Goal: Navigation & Orientation: Find specific page/section

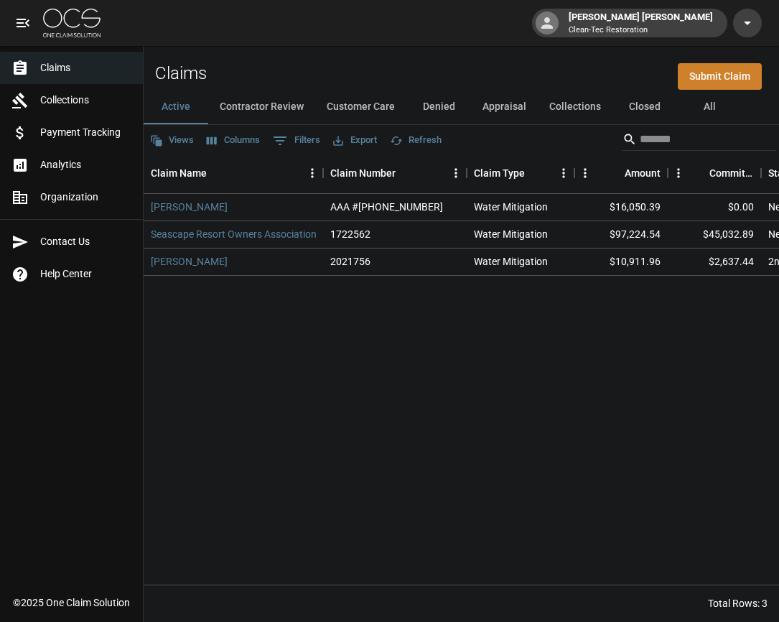
click at [126, 346] on div "Claims Collections Payment Tracking Analytics Organization Contact Us Help Cent…" at bounding box center [71, 293] width 143 height 587
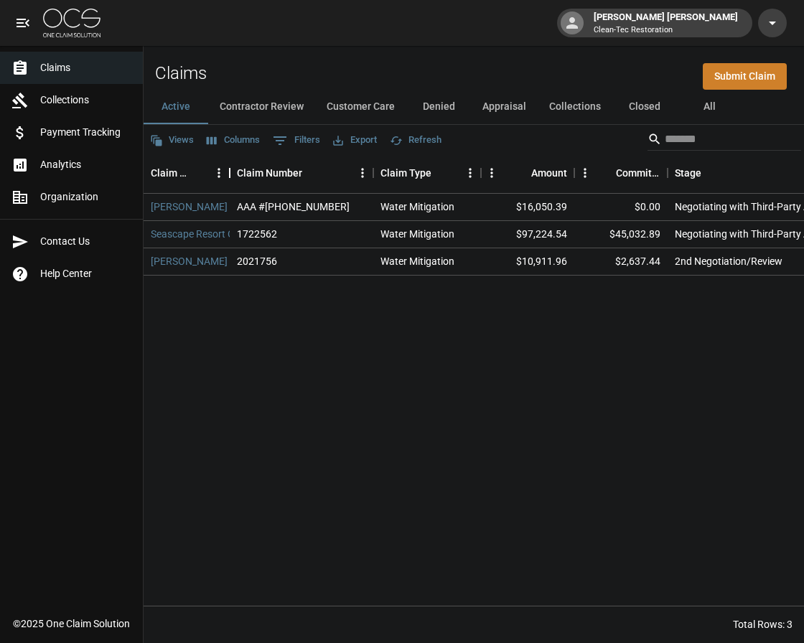
drag, startPoint x: 325, startPoint y: 175, endPoint x: 231, endPoint y: 174, distance: 93.4
click at [231, 174] on div "Claim Name" at bounding box center [229, 173] width 17 height 40
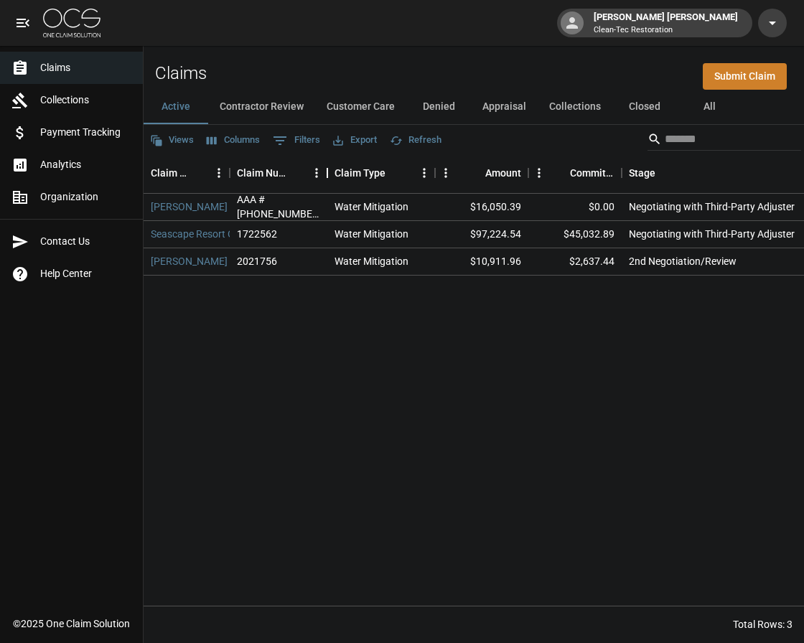
drag, startPoint x: 373, startPoint y: 174, endPoint x: 327, endPoint y: 172, distance: 46.0
click at [327, 172] on div "Claim Number" at bounding box center [327, 173] width 17 height 40
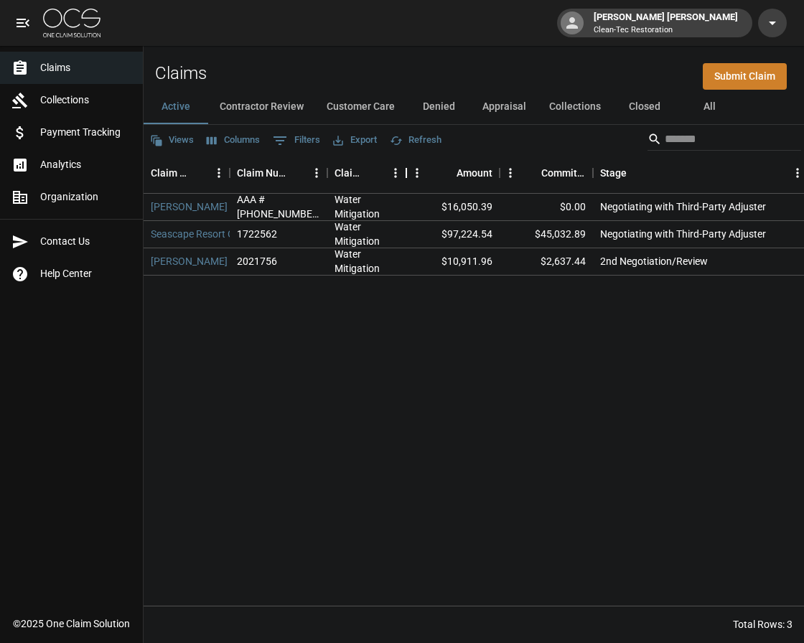
drag, startPoint x: 436, startPoint y: 173, endPoint x: 407, endPoint y: 174, distance: 28.8
click at [407, 174] on div "Claim Type" at bounding box center [406, 173] width 17 height 40
click at [586, 177] on div "Committed Amount" at bounding box center [586, 173] width 17 height 40
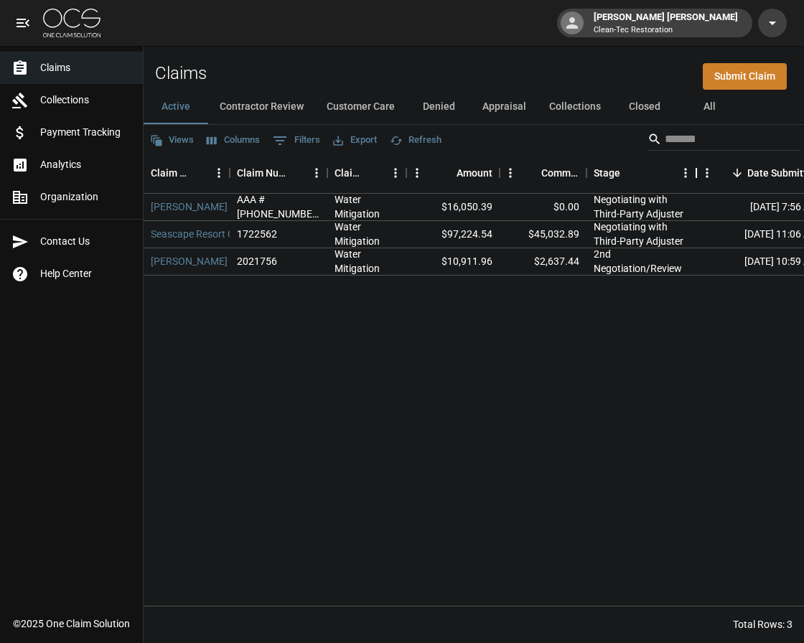
drag, startPoint x: 801, startPoint y: 172, endPoint x: 695, endPoint y: 173, distance: 105.6
click at [695, 173] on div "Stage" at bounding box center [696, 173] width 17 height 40
click at [500, 110] on button "Appraisal" at bounding box center [504, 107] width 67 height 34
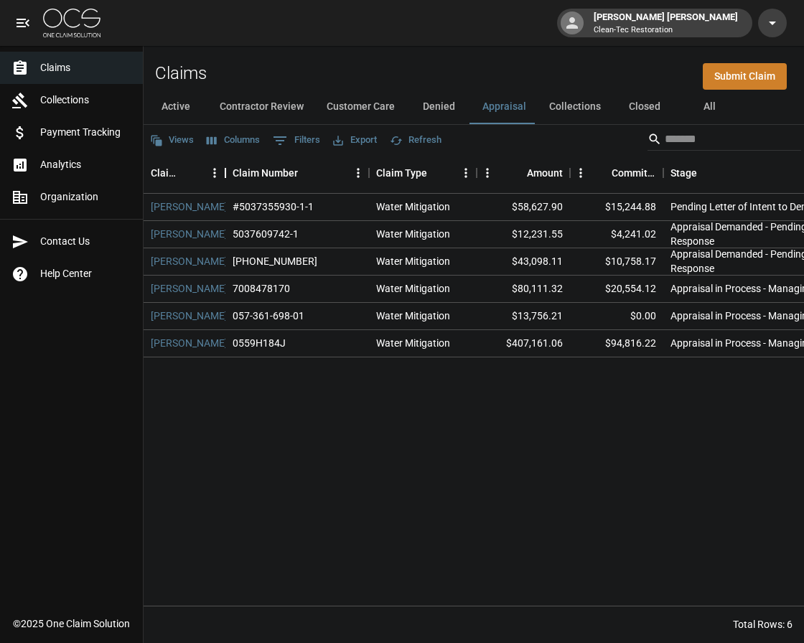
drag, startPoint x: 323, startPoint y: 171, endPoint x: 225, endPoint y: 182, distance: 98.3
click at [225, 182] on div "Claim Name" at bounding box center [225, 173] width 17 height 40
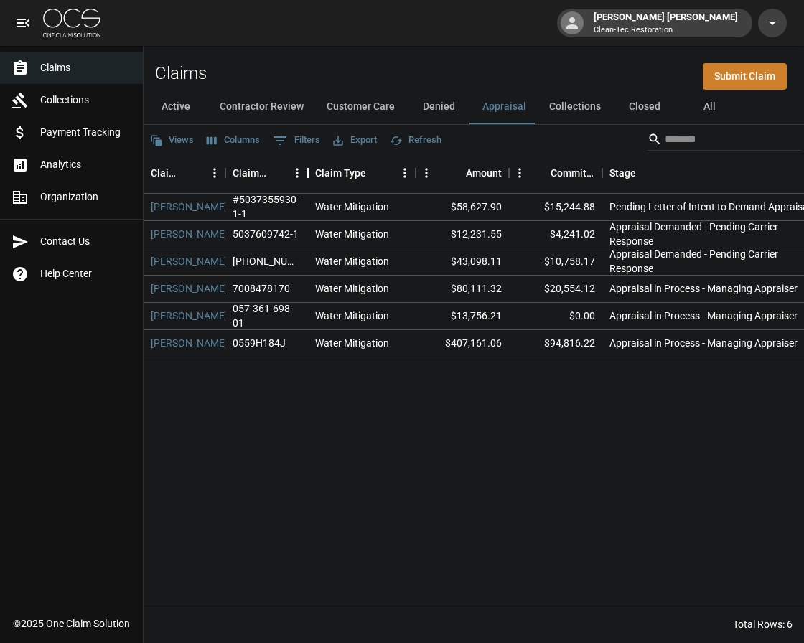
drag, startPoint x: 371, startPoint y: 177, endPoint x: 309, endPoint y: 178, distance: 61.1
click at [309, 178] on div "Claim Number" at bounding box center [307, 173] width 17 height 40
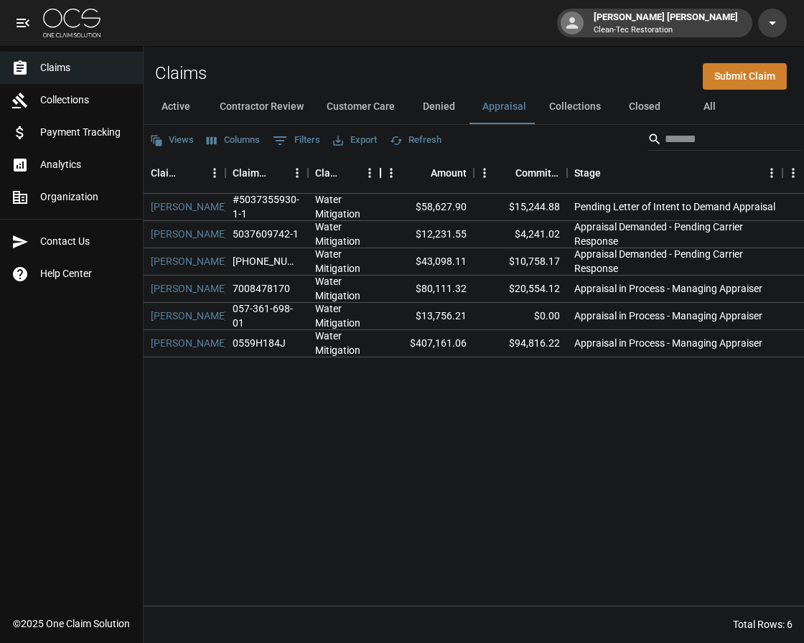
drag, startPoint x: 415, startPoint y: 175, endPoint x: 380, endPoint y: 174, distance: 35.2
click at [380, 174] on div "Claim Type" at bounding box center [380, 173] width 17 height 40
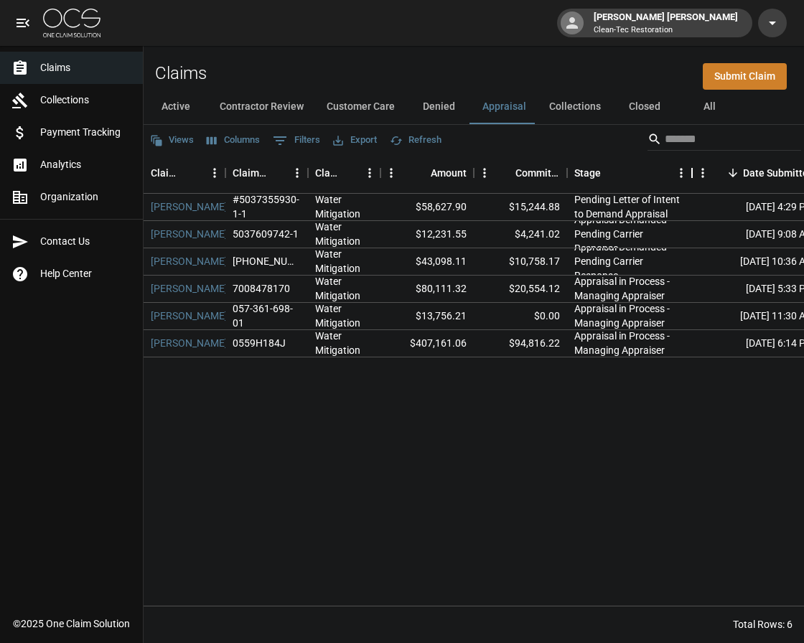
drag, startPoint x: 782, startPoint y: 173, endPoint x: 692, endPoint y: 182, distance: 90.9
click at [692, 182] on div "Stage" at bounding box center [692, 173] width 17 height 40
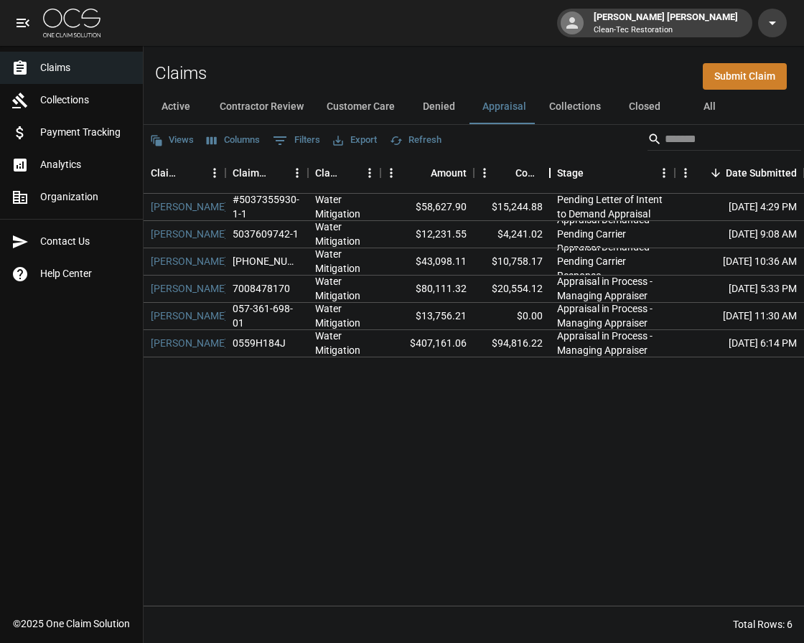
drag, startPoint x: 567, startPoint y: 176, endPoint x: 550, endPoint y: 175, distance: 17.2
click at [550, 175] on div "Committed Amount" at bounding box center [549, 173] width 17 height 40
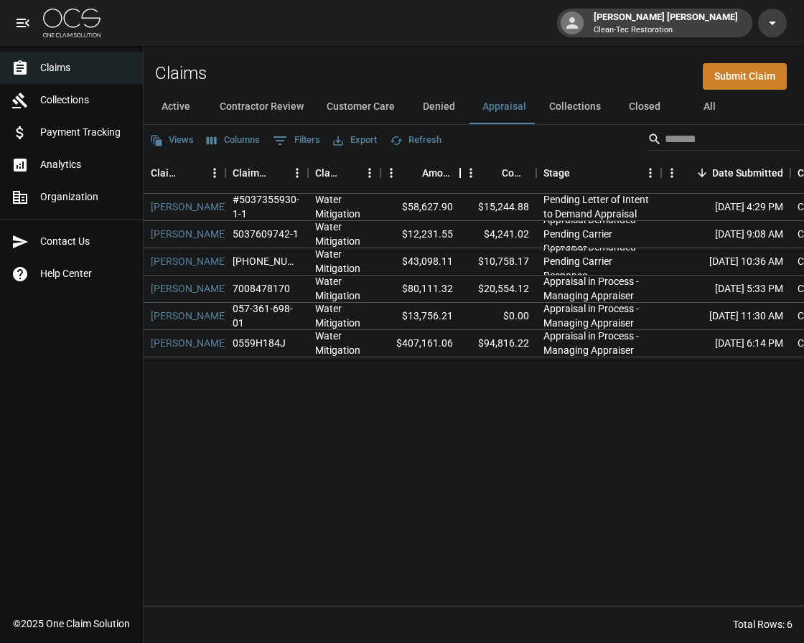
drag, startPoint x: 473, startPoint y: 175, endPoint x: 460, endPoint y: 174, distance: 13.7
click at [460, 174] on div "Amount" at bounding box center [460, 173] width 17 height 40
click at [192, 113] on button "Active" at bounding box center [176, 107] width 65 height 34
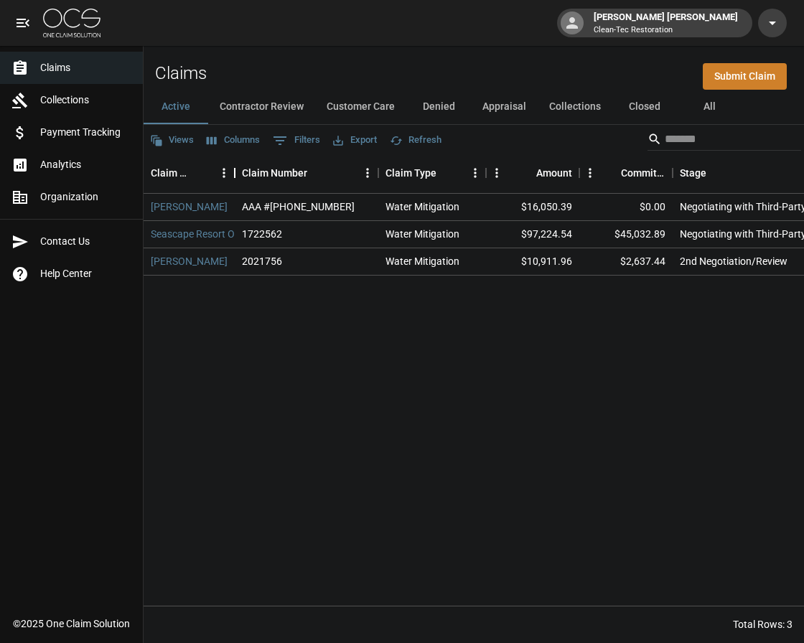
drag, startPoint x: 321, startPoint y: 175, endPoint x: 233, endPoint y: 172, distance: 88.4
click at [233, 172] on div "Claim Name" at bounding box center [234, 173] width 17 height 40
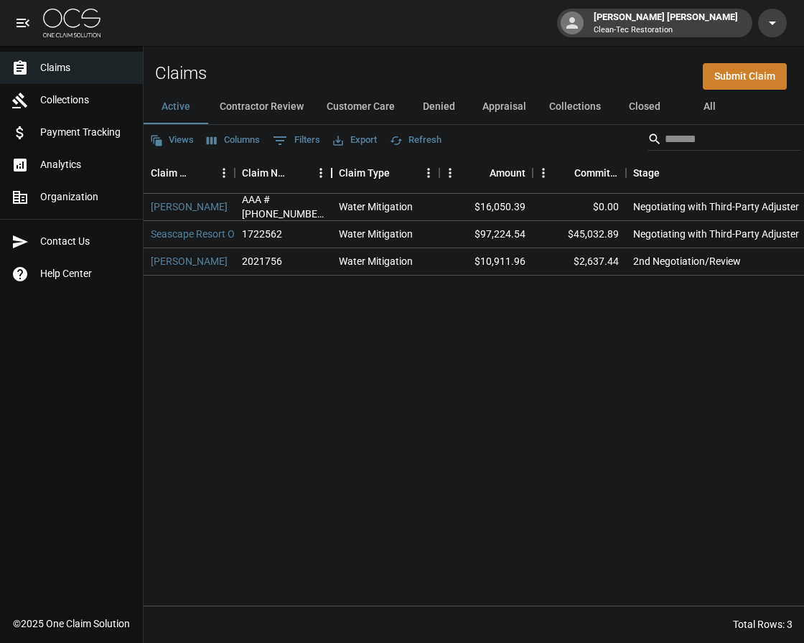
drag, startPoint x: 377, startPoint y: 174, endPoint x: 330, endPoint y: 172, distance: 46.8
click at [330, 172] on div "Claim Number" at bounding box center [331, 173] width 17 height 40
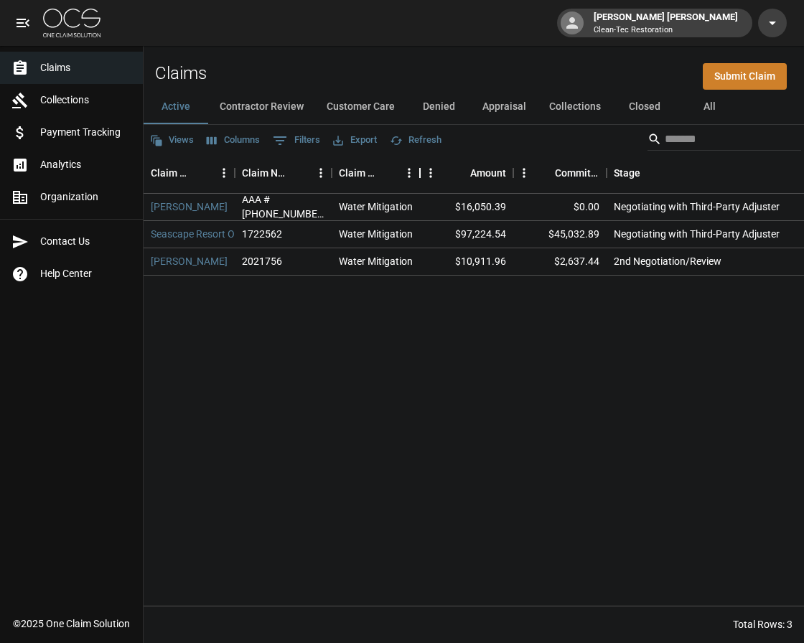
drag, startPoint x: 437, startPoint y: 171, endPoint x: 418, endPoint y: 170, distance: 19.4
click at [418, 170] on div "Claim Type" at bounding box center [419, 173] width 17 height 40
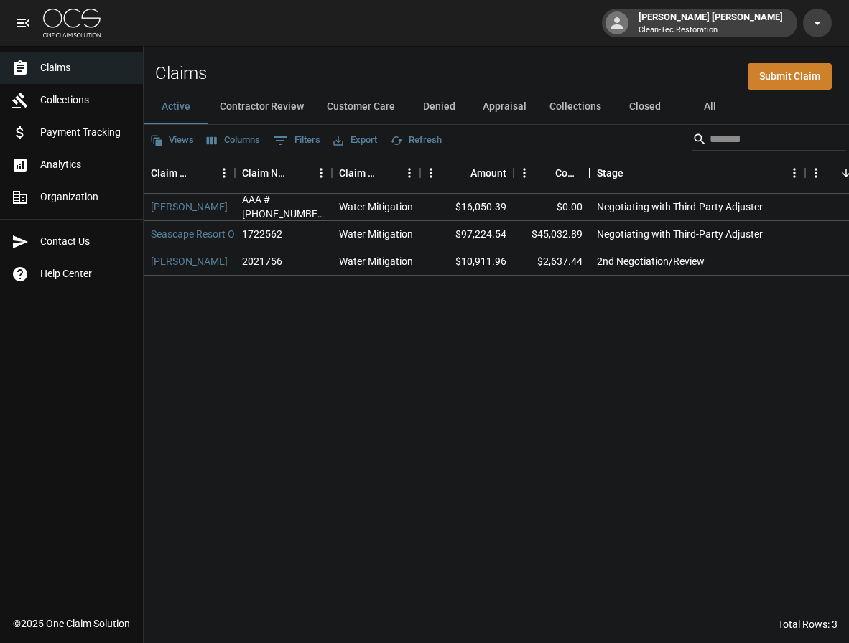
drag, startPoint x: 609, startPoint y: 178, endPoint x: 592, endPoint y: 178, distance: 17.2
click at [592, 178] on div "Committed Amount" at bounding box center [589, 173] width 17 height 40
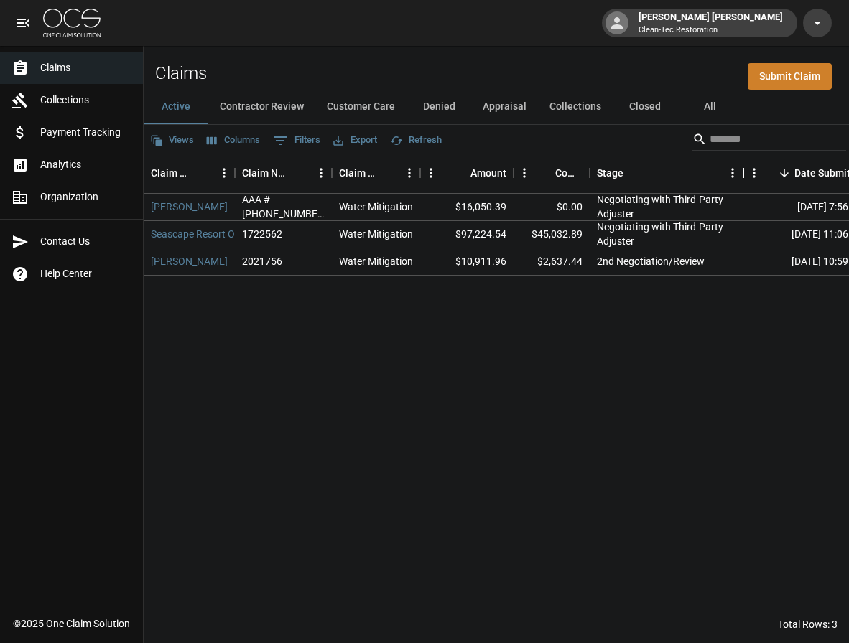
drag, startPoint x: 806, startPoint y: 173, endPoint x: 745, endPoint y: 174, distance: 61.8
click at [745, 174] on div "Stage" at bounding box center [743, 173] width 17 height 40
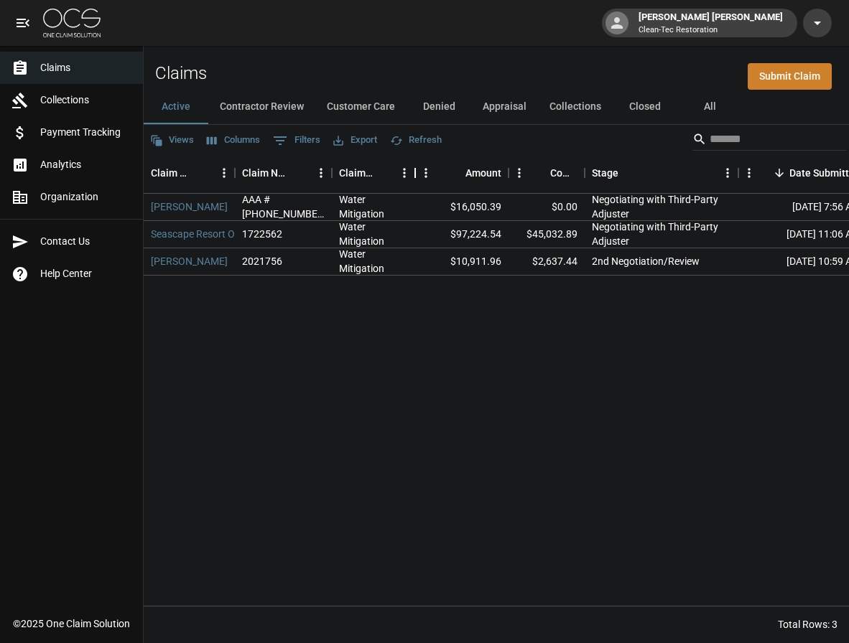
click at [416, 169] on div "Claim Type" at bounding box center [414, 173] width 17 height 40
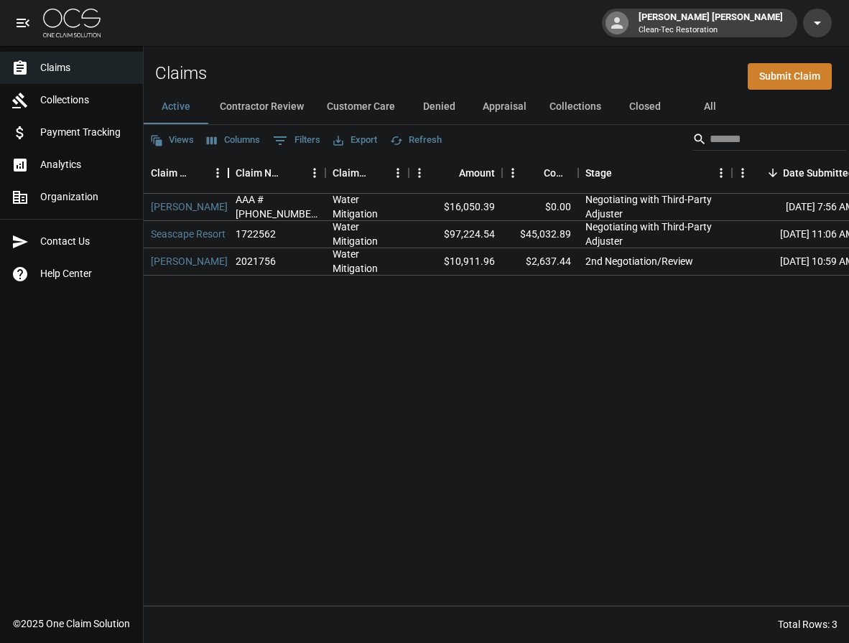
click at [228, 178] on div "Claim Name" at bounding box center [228, 173] width 17 height 40
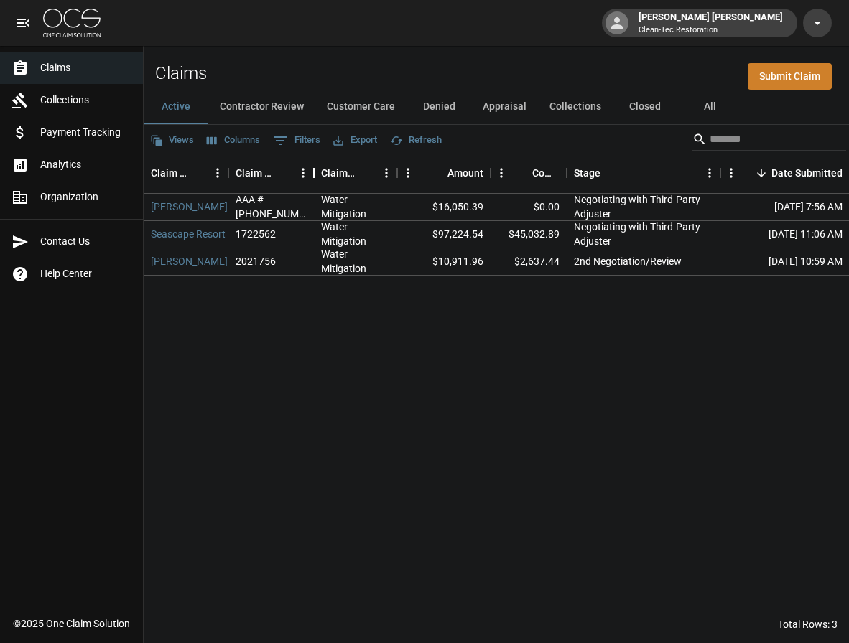
drag, startPoint x: 326, startPoint y: 174, endPoint x: 315, endPoint y: 174, distance: 11.5
click at [315, 174] on div "Claim Number" at bounding box center [313, 173] width 17 height 40
click at [390, 172] on div "Claim Type" at bounding box center [390, 173] width 17 height 40
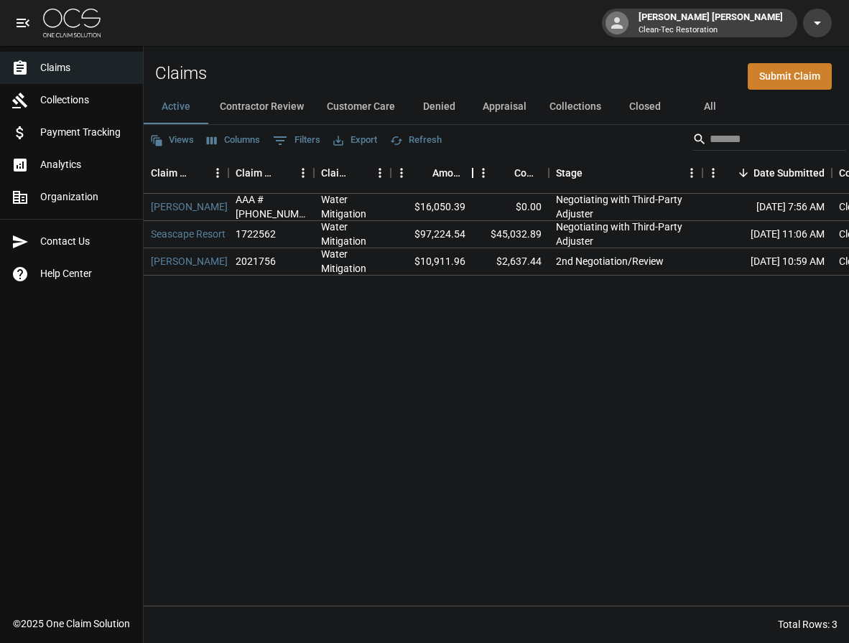
drag, startPoint x: 484, startPoint y: 172, endPoint x: 472, endPoint y: 171, distance: 11.5
click at [472, 171] on div "Amount" at bounding box center [472, 173] width 17 height 40
click at [543, 174] on div "Committed Amount" at bounding box center [542, 173] width 17 height 40
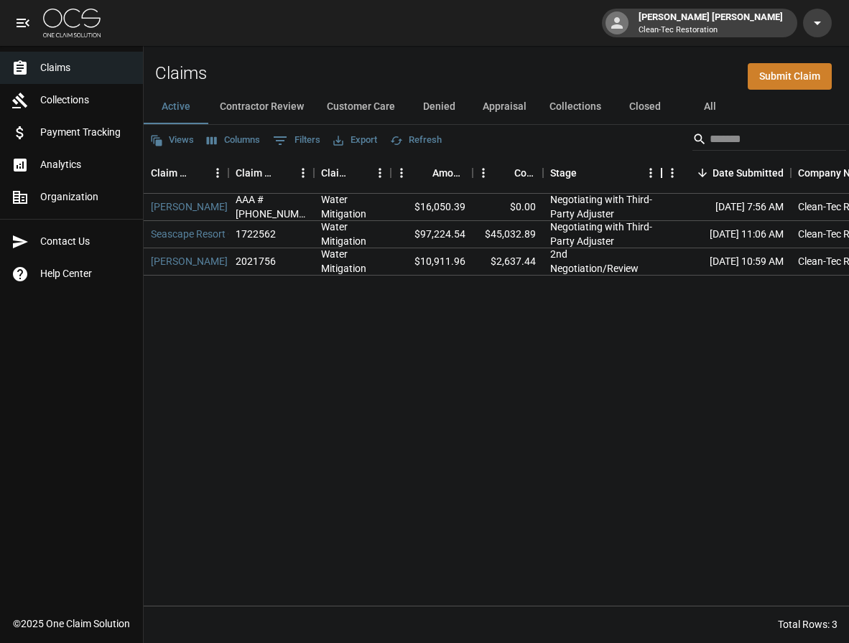
drag, startPoint x: 697, startPoint y: 169, endPoint x: 661, endPoint y: 170, distance: 35.2
click at [661, 170] on div "Stage" at bounding box center [661, 173] width 17 height 40
click at [281, 107] on button "Contractor Review" at bounding box center [261, 107] width 107 height 34
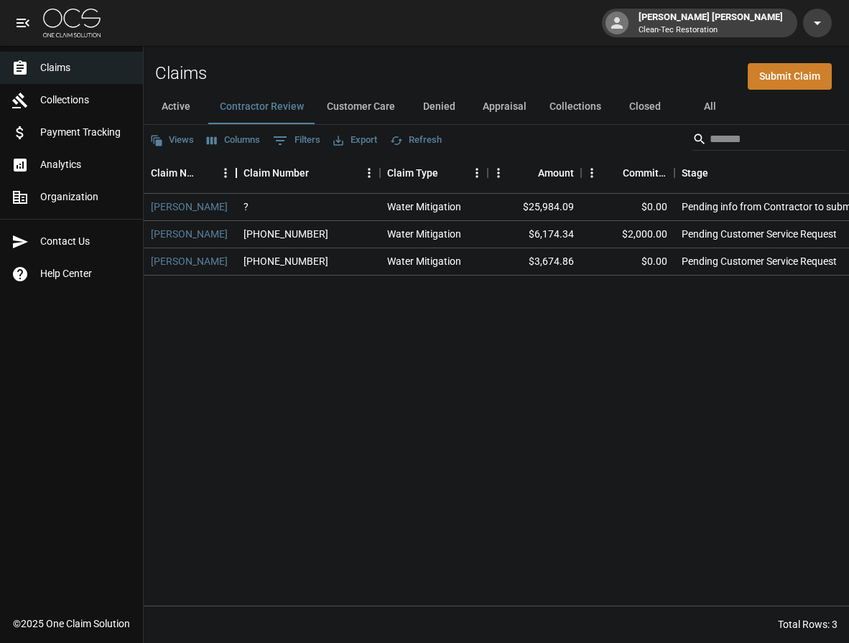
drag, startPoint x: 323, startPoint y: 174, endPoint x: 236, endPoint y: 174, distance: 86.9
click at [236, 174] on div "Claim Name" at bounding box center [236, 173] width 17 height 40
click at [198, 205] on link "[PERSON_NAME]" at bounding box center [189, 207] width 77 height 14
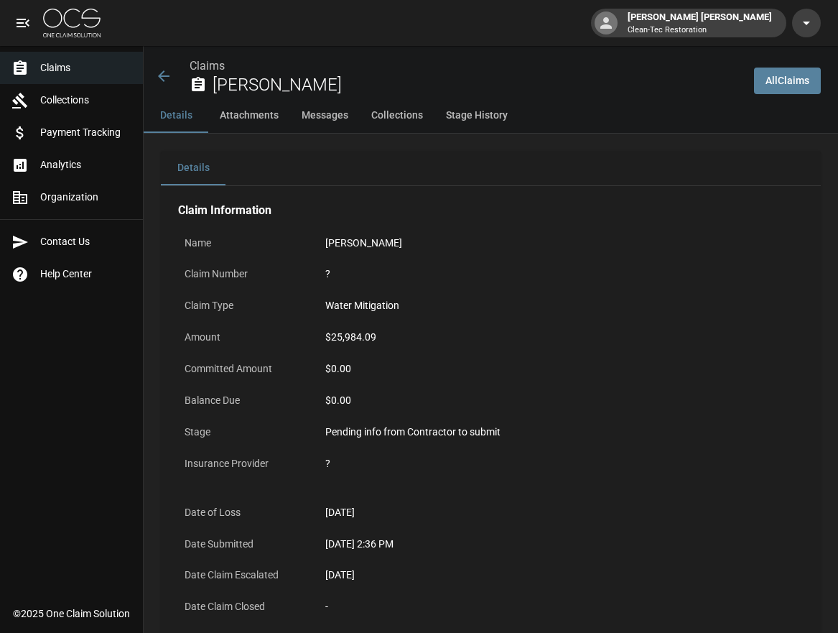
click at [162, 74] on icon at bounding box center [163, 75] width 11 height 11
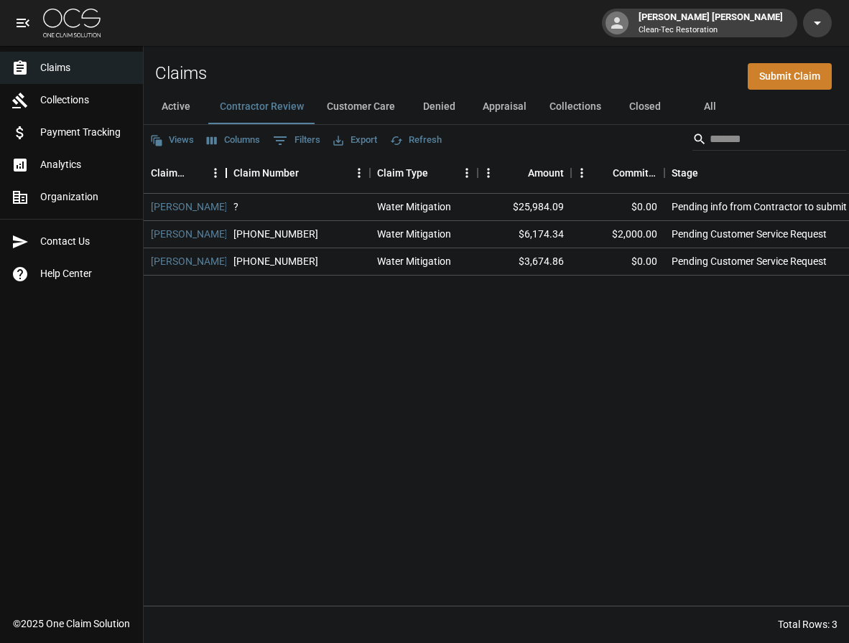
drag, startPoint x: 324, startPoint y: 173, endPoint x: 227, endPoint y: 172, distance: 97.0
click at [227, 172] on div "Claim Name" at bounding box center [226, 173] width 17 height 40
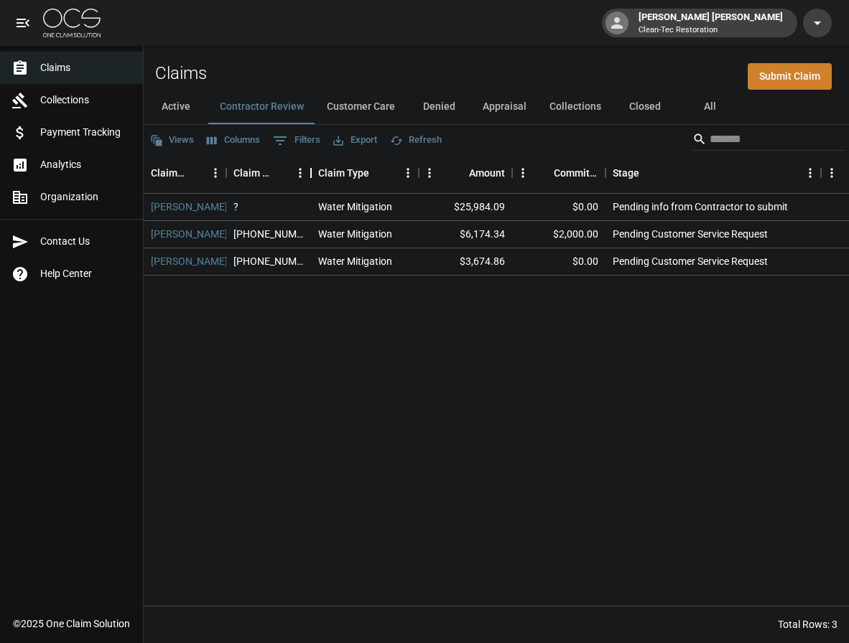
drag, startPoint x: 371, startPoint y: 176, endPoint x: 312, endPoint y: 176, distance: 58.9
click at [312, 176] on div "Claim Number" at bounding box center [310, 173] width 17 height 40
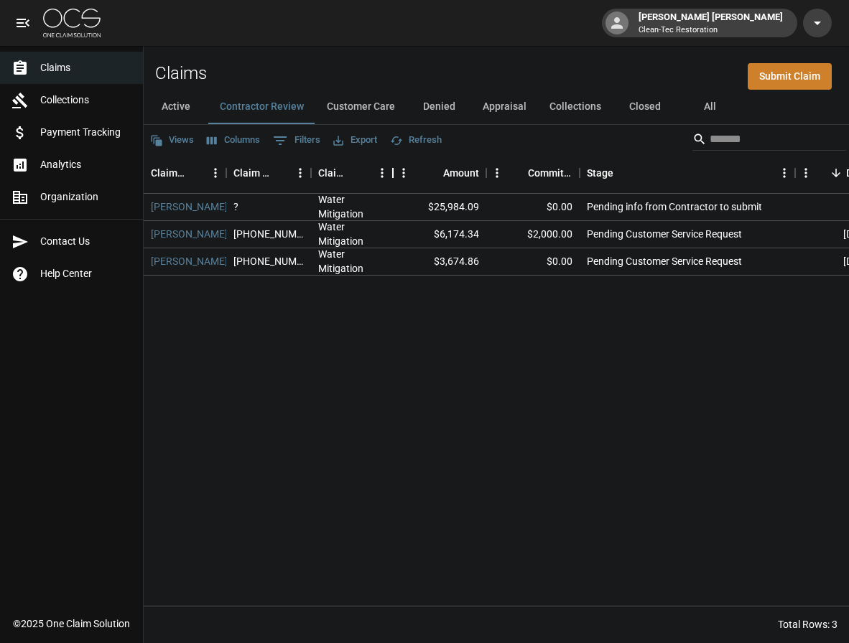
drag, startPoint x: 422, startPoint y: 176, endPoint x: 396, endPoint y: 175, distance: 25.9
click at [396, 175] on div "Claim Type" at bounding box center [392, 173] width 17 height 40
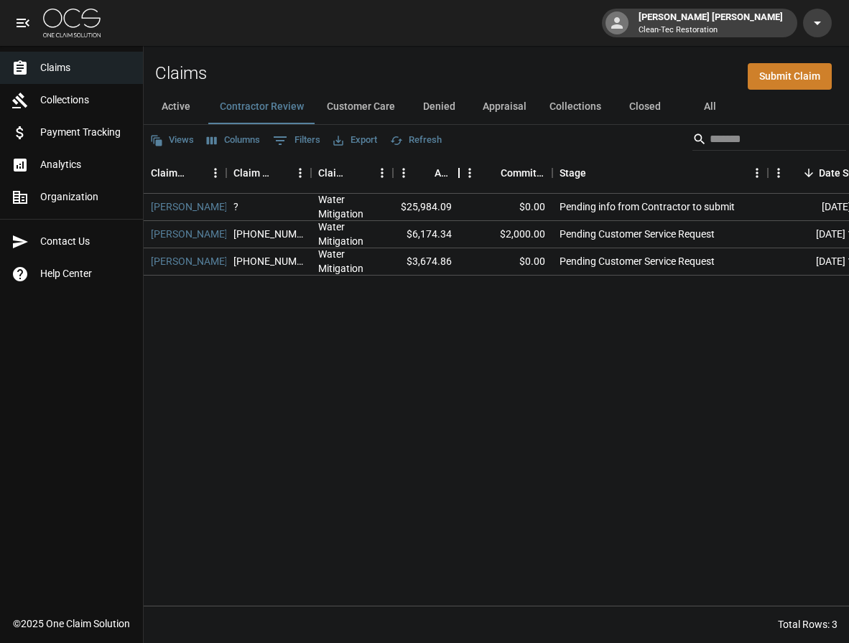
drag, startPoint x: 486, startPoint y: 174, endPoint x: 459, endPoint y: 173, distance: 27.3
click at [459, 173] on div "Amount" at bounding box center [458, 173] width 17 height 40
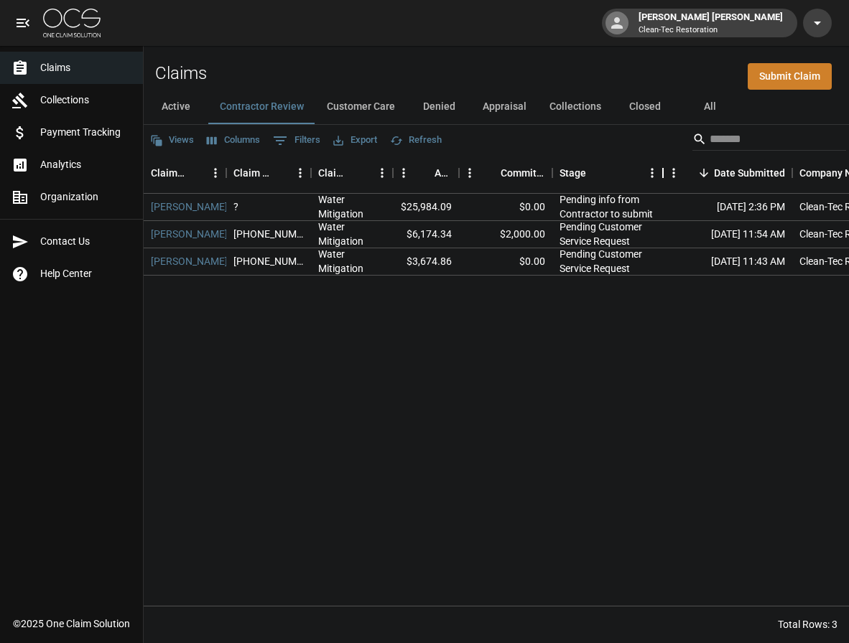
drag, startPoint x: 769, startPoint y: 176, endPoint x: 664, endPoint y: 175, distance: 104.8
click at [664, 175] on div "Stage" at bounding box center [662, 173] width 17 height 40
click at [660, 180] on div "Stage" at bounding box center [659, 173] width 17 height 40
click at [387, 109] on button "Customer Care" at bounding box center [360, 107] width 91 height 34
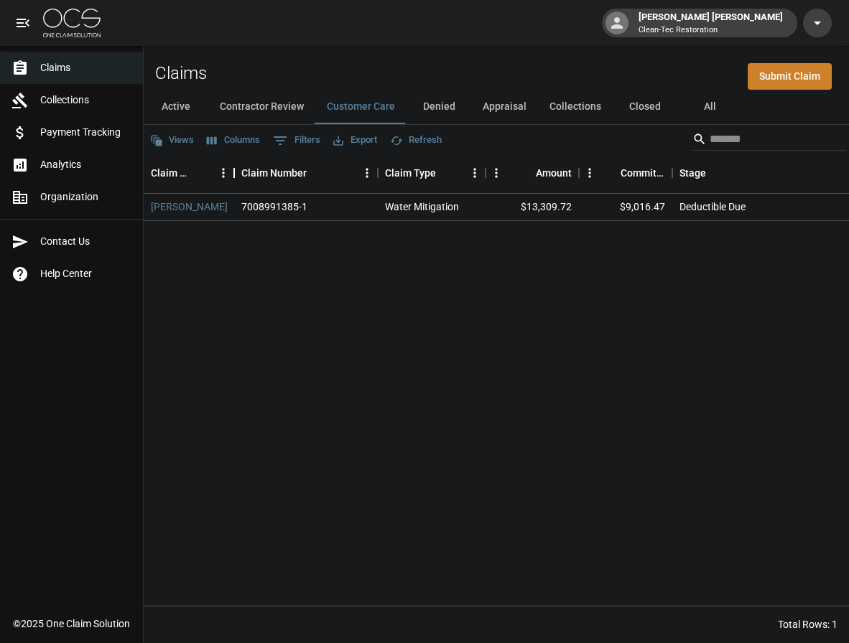
drag, startPoint x: 324, startPoint y: 175, endPoint x: 235, endPoint y: 175, distance: 89.0
click at [235, 175] on div "Claim Name" at bounding box center [233, 173] width 17 height 40
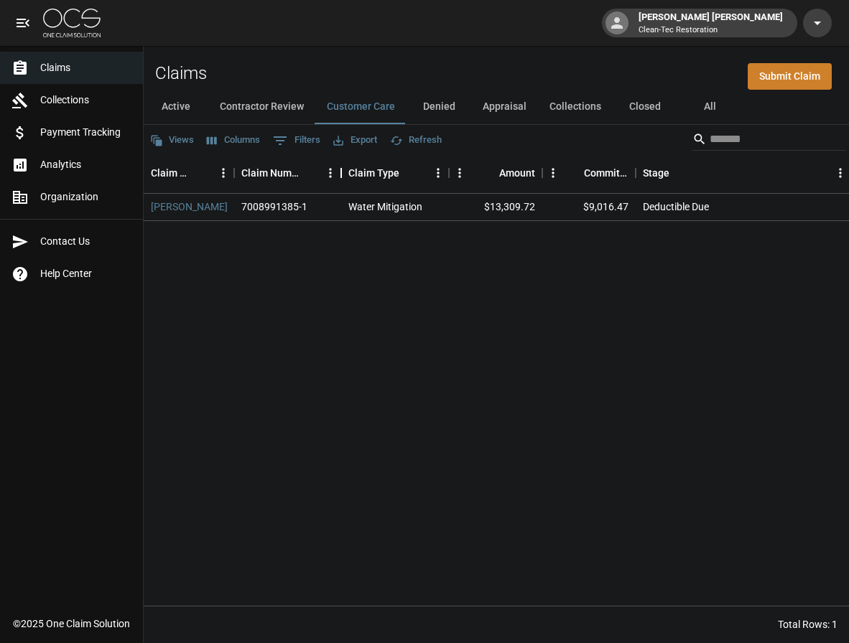
drag, startPoint x: 379, startPoint y: 172, endPoint x: 343, endPoint y: 169, distance: 36.8
click at [343, 169] on div "Claim Number" at bounding box center [340, 173] width 17 height 40
drag, startPoint x: 450, startPoint y: 173, endPoint x: 431, endPoint y: 173, distance: 18.7
click at [431, 173] on div "Claim Type" at bounding box center [430, 173] width 17 height 40
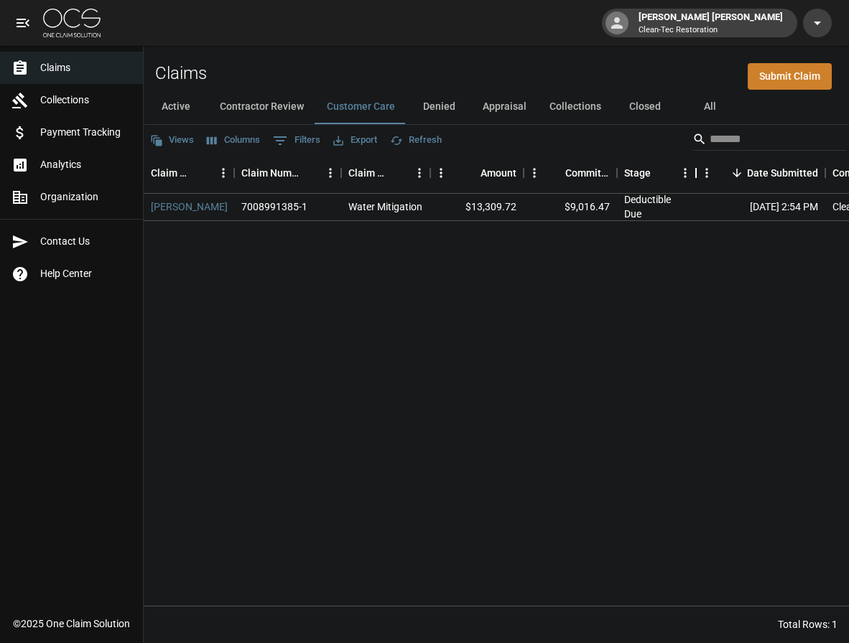
drag, startPoint x: 831, startPoint y: 173, endPoint x: 694, endPoint y: 174, distance: 136.4
click at [694, 174] on div "Stage" at bounding box center [695, 173] width 17 height 40
click at [571, 105] on button "Collections" at bounding box center [575, 107] width 75 height 34
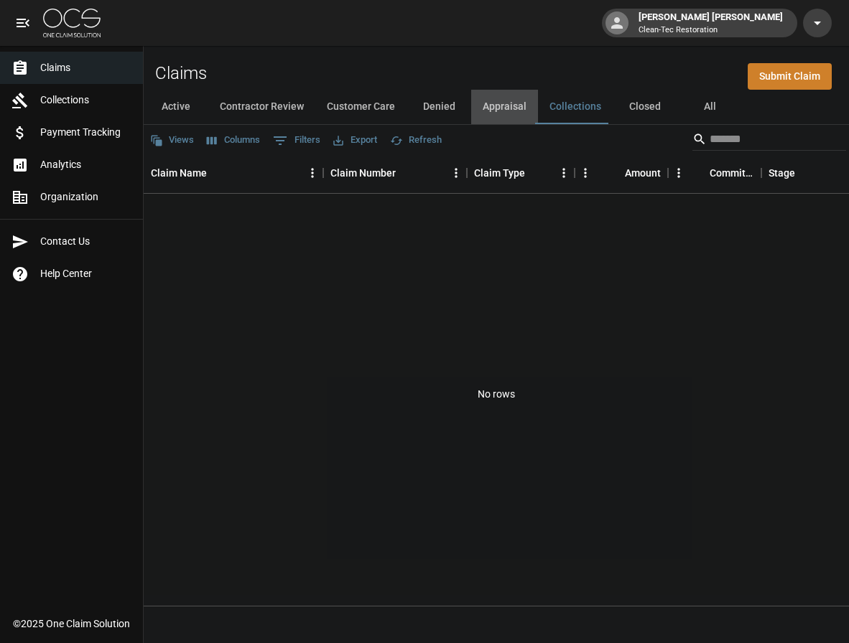
click at [518, 105] on button "Appraisal" at bounding box center [504, 107] width 67 height 34
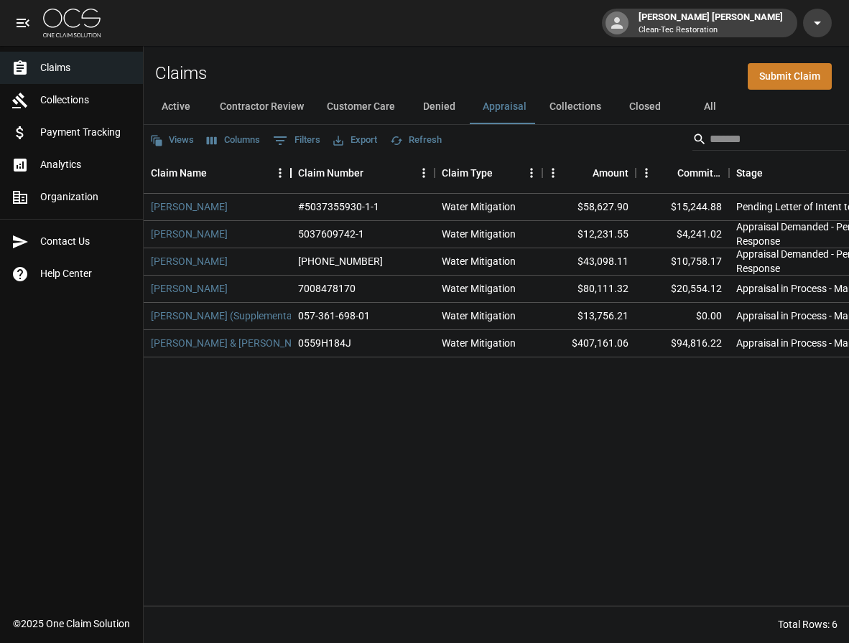
drag, startPoint x: 325, startPoint y: 170, endPoint x: 292, endPoint y: 173, distance: 32.4
click at [292, 173] on div "Claim Name" at bounding box center [290, 173] width 17 height 40
click at [182, 104] on button "Active" at bounding box center [176, 107] width 65 height 34
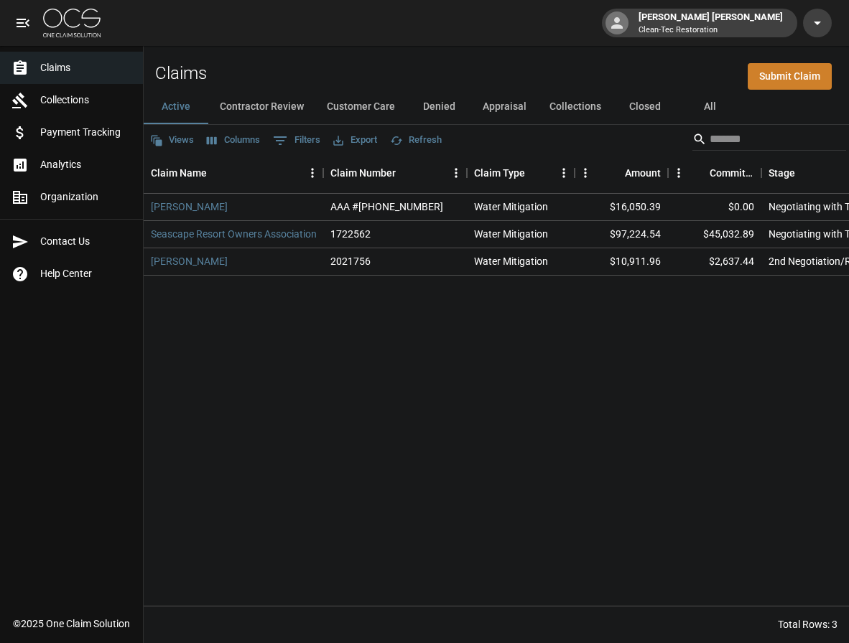
click at [244, 104] on button "Contractor Review" at bounding box center [261, 107] width 107 height 34
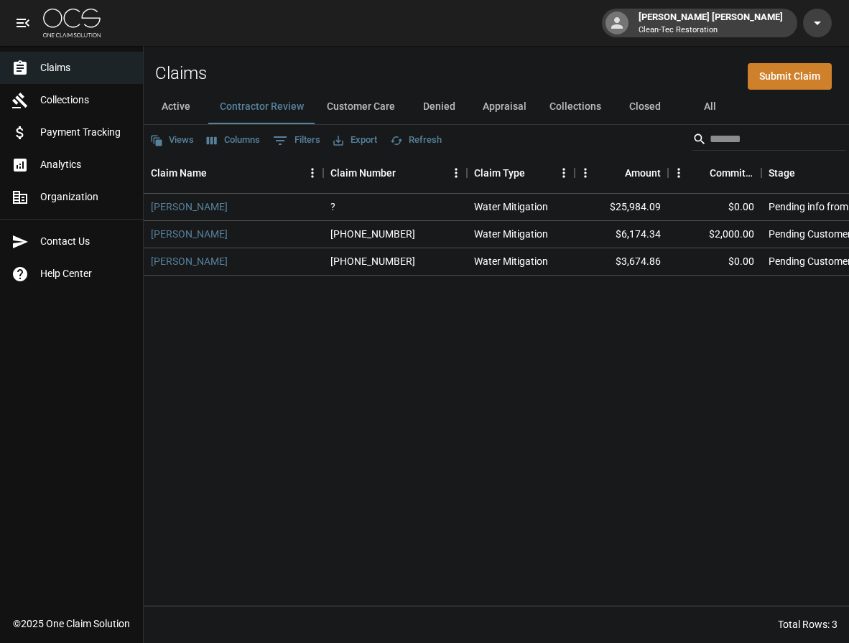
click at [377, 103] on button "Customer Care" at bounding box center [360, 107] width 91 height 34
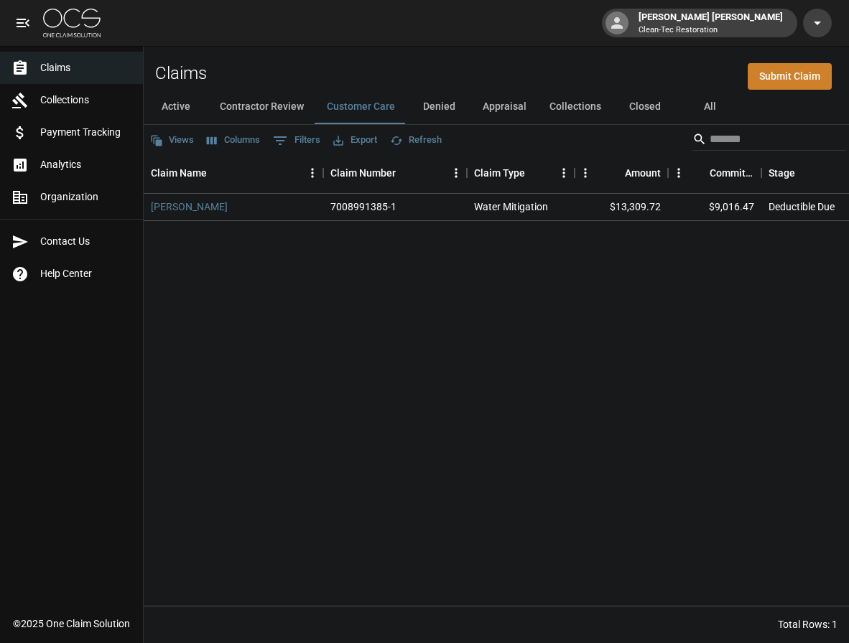
click at [440, 108] on button "Denied" at bounding box center [438, 107] width 65 height 34
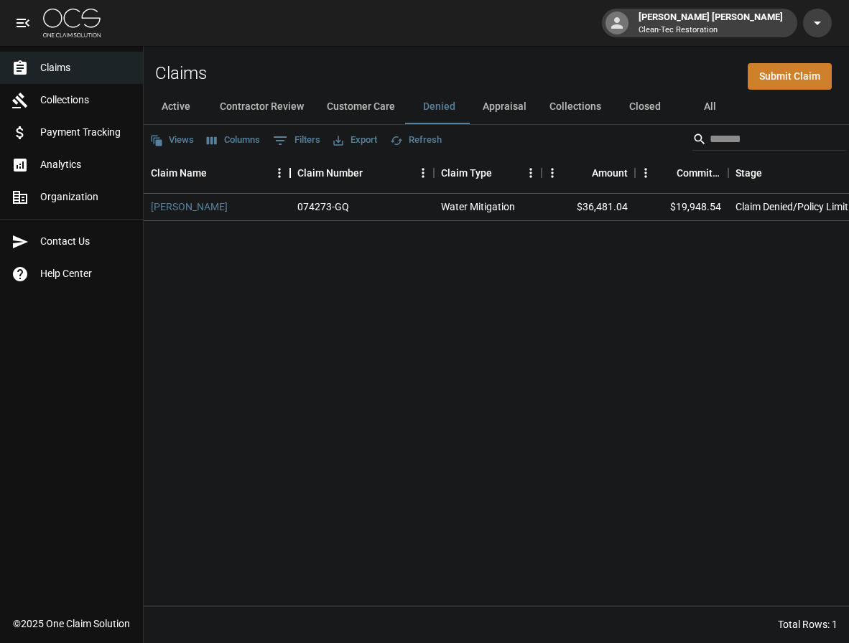
drag, startPoint x: 324, startPoint y: 169, endPoint x: 291, endPoint y: 171, distance: 33.1
click at [291, 171] on div "Claim Name" at bounding box center [289, 173] width 17 height 40
click at [53, 172] on link "Analytics" at bounding box center [71, 165] width 143 height 32
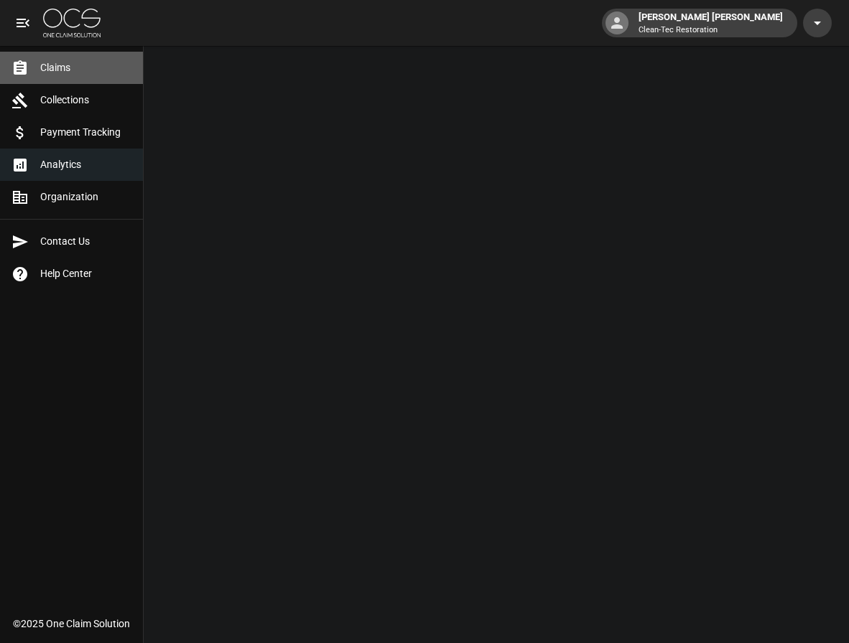
click at [62, 65] on span "Claims" at bounding box center [85, 67] width 91 height 15
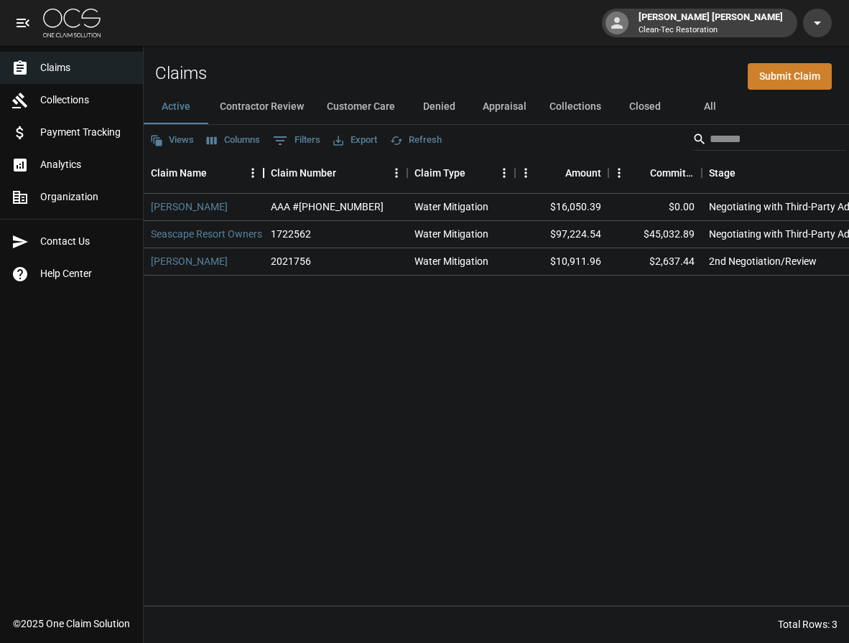
drag, startPoint x: 322, startPoint y: 172, endPoint x: 263, endPoint y: 169, distance: 59.7
click at [263, 169] on div "Claim Name" at bounding box center [263, 173] width 17 height 40
click at [426, 107] on button "Denied" at bounding box center [438, 107] width 65 height 34
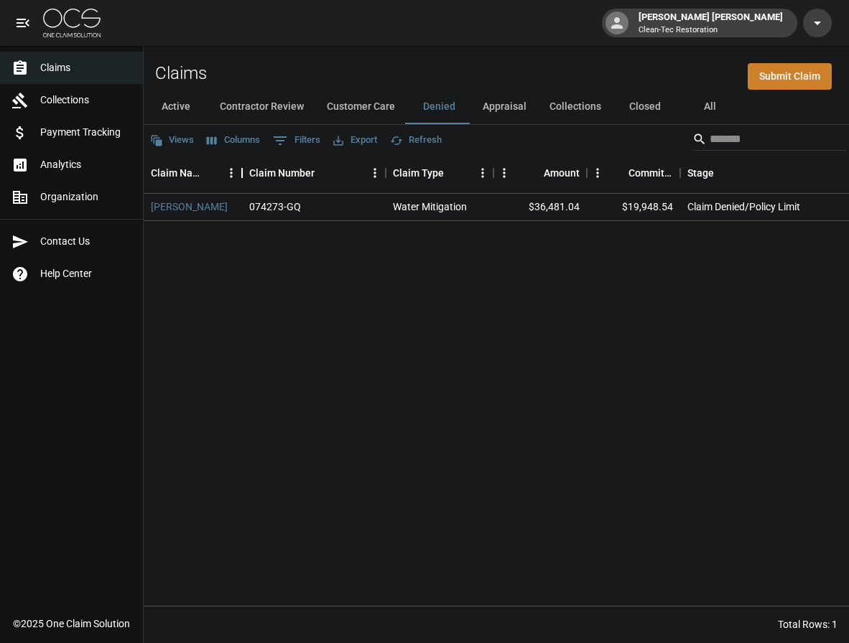
drag, startPoint x: 325, startPoint y: 171, endPoint x: 243, endPoint y: 174, distance: 81.2
click at [243, 174] on div "Claim Name" at bounding box center [241, 173] width 17 height 40
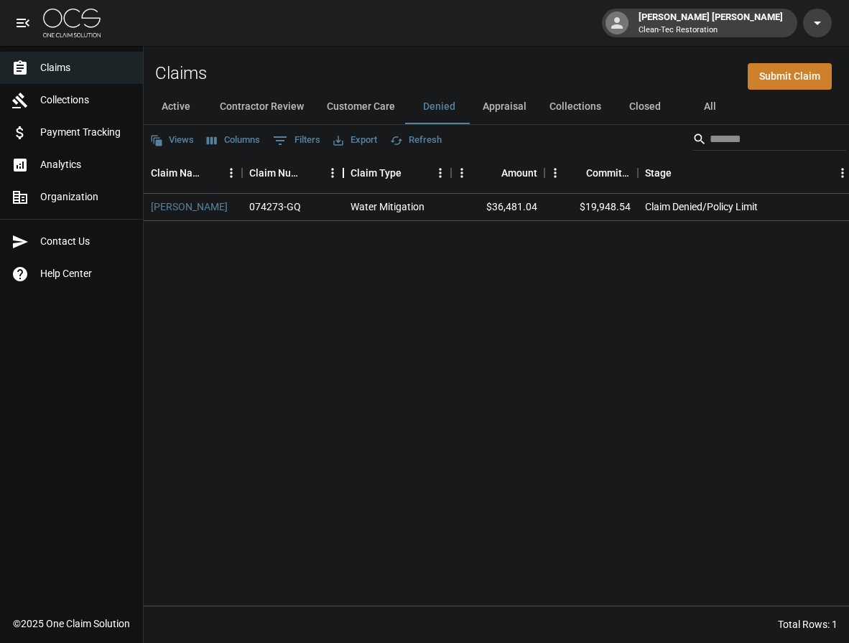
drag, startPoint x: 386, startPoint y: 170, endPoint x: 344, endPoint y: 172, distance: 42.4
click at [344, 172] on div "Claim Number" at bounding box center [343, 173] width 17 height 40
drag, startPoint x: 454, startPoint y: 167, endPoint x: 439, endPoint y: 167, distance: 15.1
click at [439, 167] on div "Claim Type" at bounding box center [435, 173] width 17 height 40
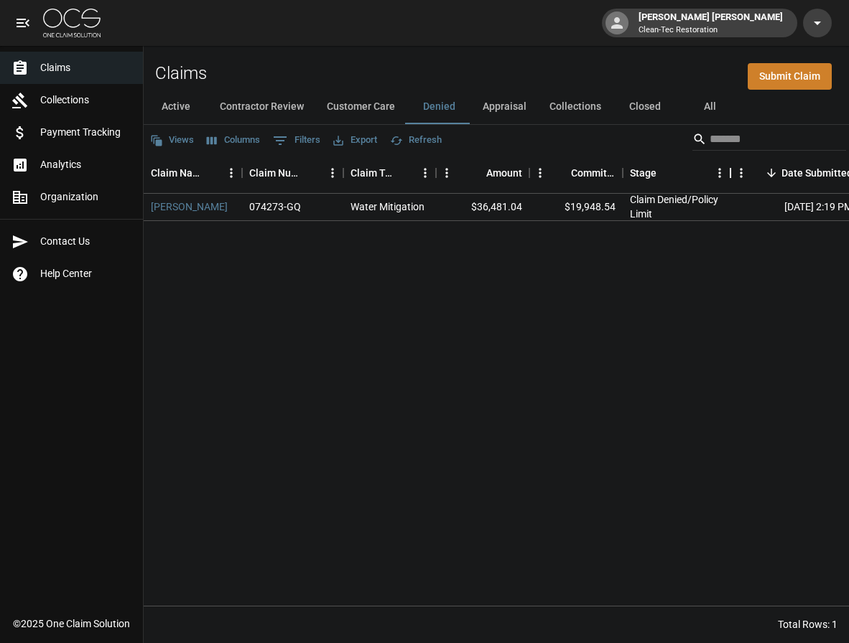
drag, startPoint x: 837, startPoint y: 173, endPoint x: 729, endPoint y: 170, distance: 107.7
click at [729, 170] on div "Stage" at bounding box center [730, 173] width 17 height 40
click at [518, 111] on button "Appraisal" at bounding box center [504, 107] width 67 height 34
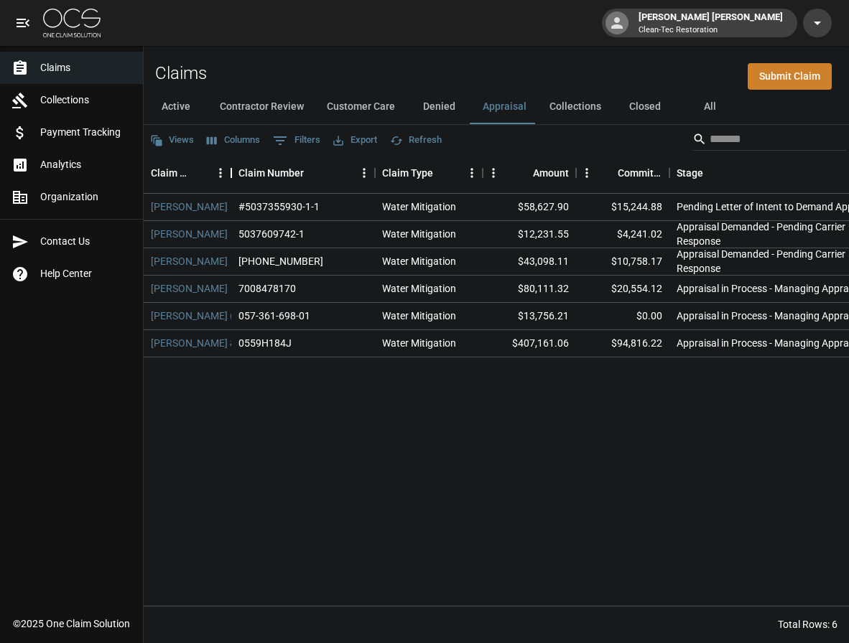
drag, startPoint x: 324, startPoint y: 170, endPoint x: 232, endPoint y: 174, distance: 92.0
click at [232, 174] on div "Claim Name" at bounding box center [231, 173] width 17 height 40
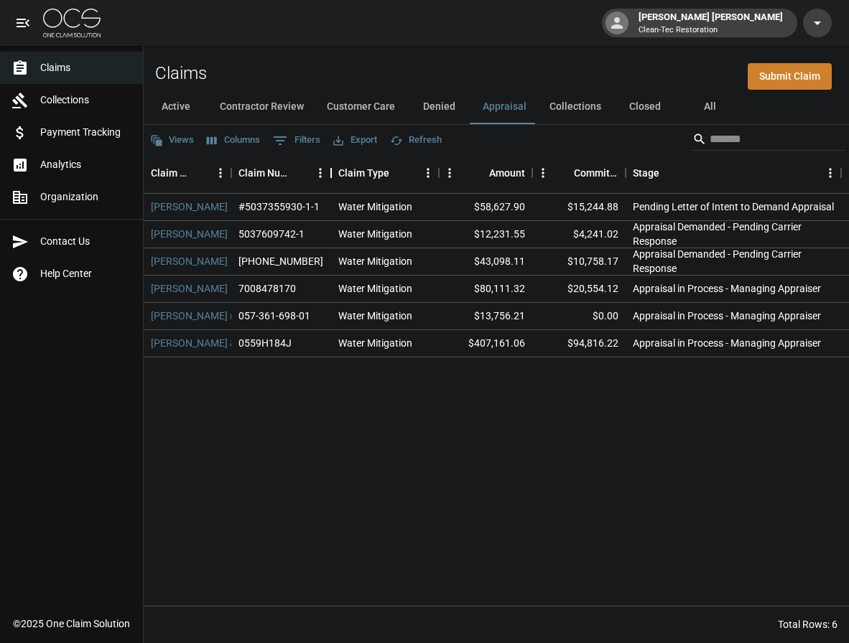
drag, startPoint x: 373, startPoint y: 173, endPoint x: 330, endPoint y: 172, distance: 43.8
click at [330, 172] on div "Claim Number" at bounding box center [330, 173] width 17 height 40
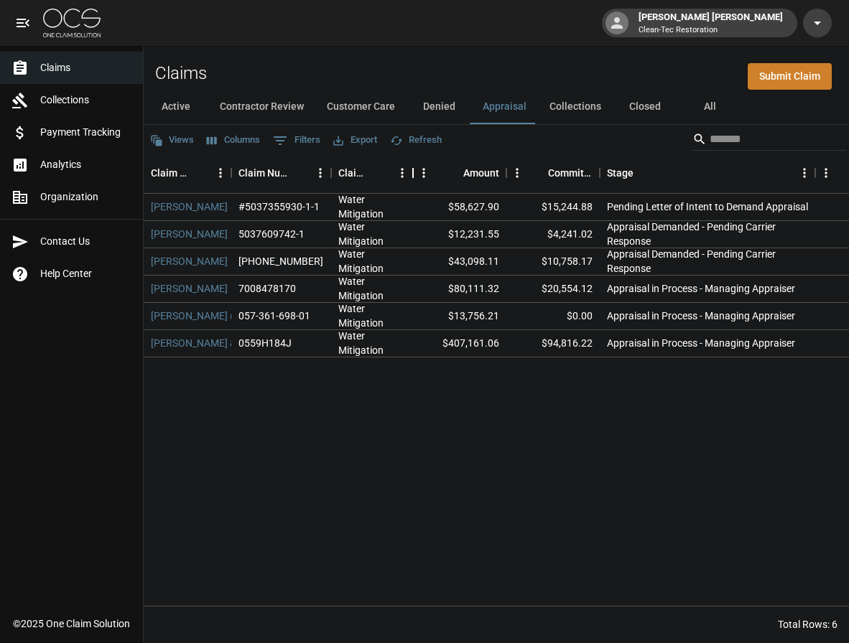
drag, startPoint x: 440, startPoint y: 172, endPoint x: 414, endPoint y: 170, distance: 25.9
click at [414, 170] on div "Claim Type" at bounding box center [412, 173] width 17 height 40
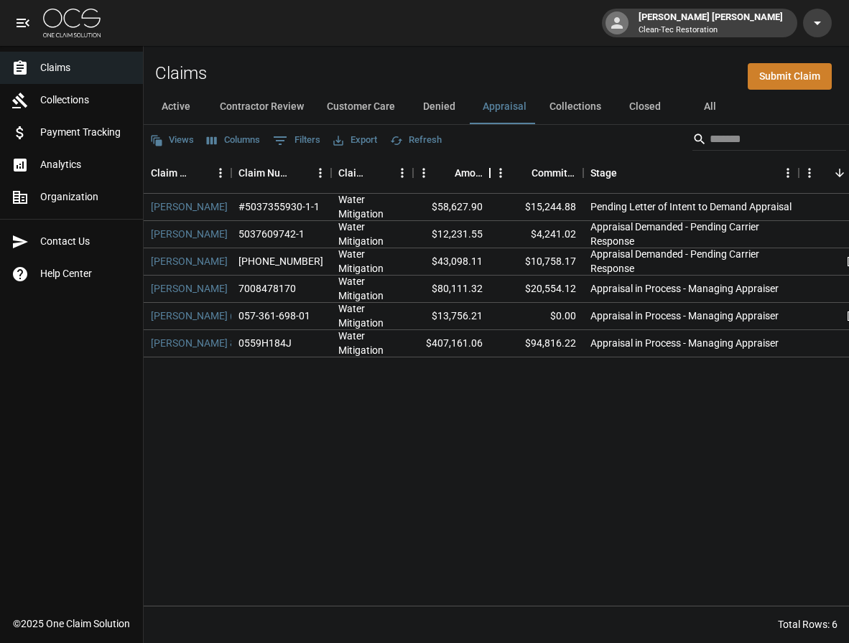
drag, startPoint x: 506, startPoint y: 172, endPoint x: 490, endPoint y: 172, distance: 16.5
click at [490, 172] on div "Amount" at bounding box center [489, 173] width 17 height 40
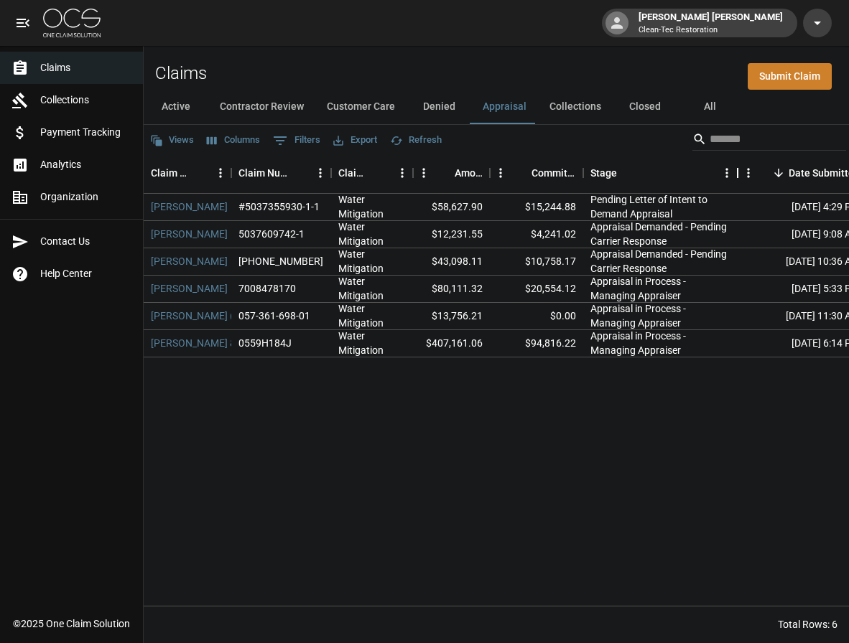
drag, startPoint x: 801, startPoint y: 174, endPoint x: 740, endPoint y: 175, distance: 61.1
click at [740, 175] on div "Stage" at bounding box center [737, 173] width 17 height 40
drag, startPoint x: 741, startPoint y: 169, endPoint x: 730, endPoint y: 169, distance: 10.8
click at [730, 169] on div "Stage" at bounding box center [726, 173] width 17 height 40
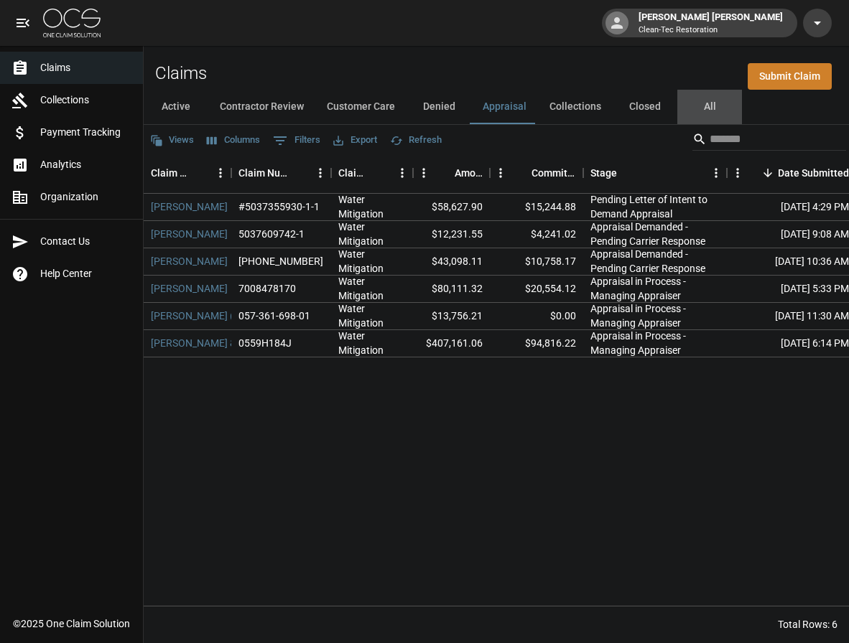
click at [714, 106] on button "All" at bounding box center [709, 107] width 65 height 34
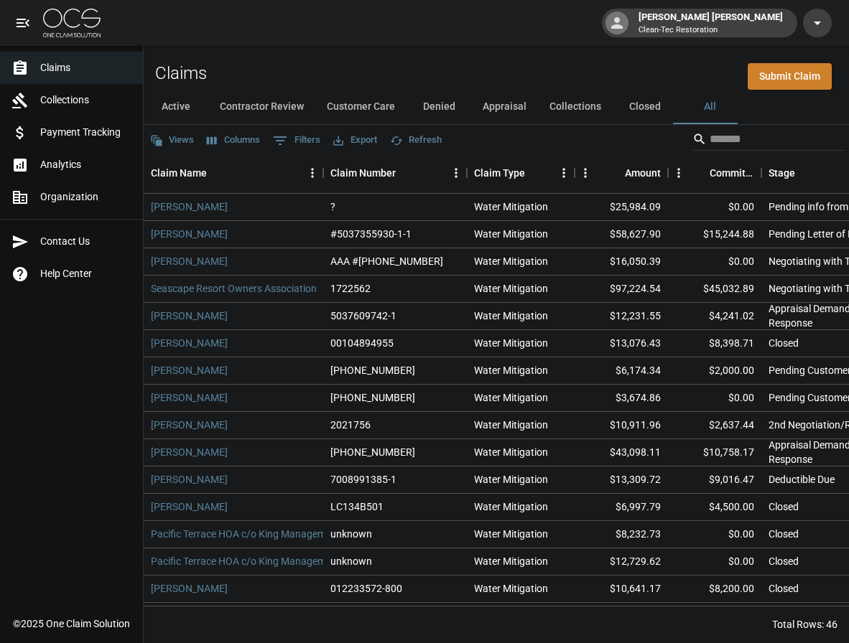
click at [515, 110] on button "Appraisal" at bounding box center [504, 107] width 67 height 34
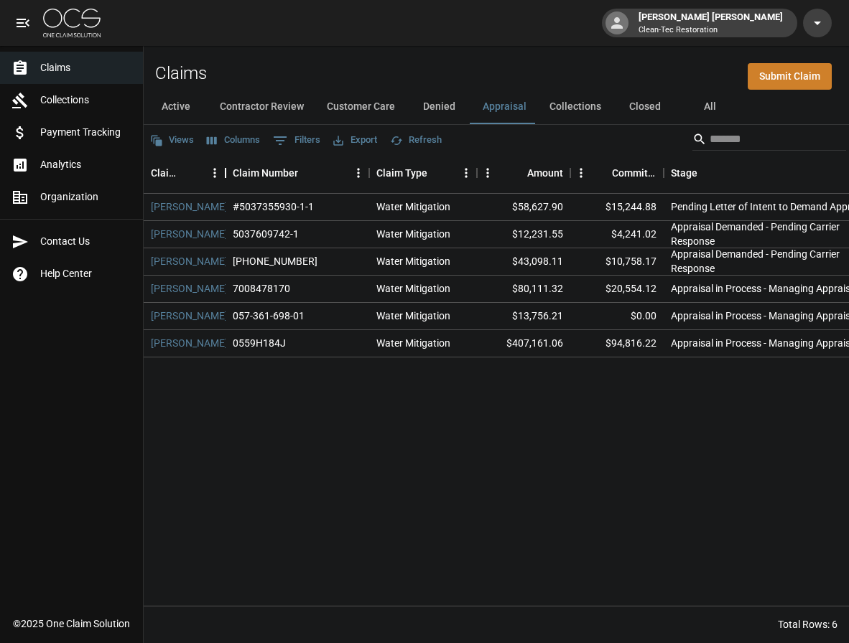
drag, startPoint x: 322, startPoint y: 170, endPoint x: 225, endPoint y: 180, distance: 98.1
click at [225, 180] on div "Claim Name" at bounding box center [225, 173] width 17 height 40
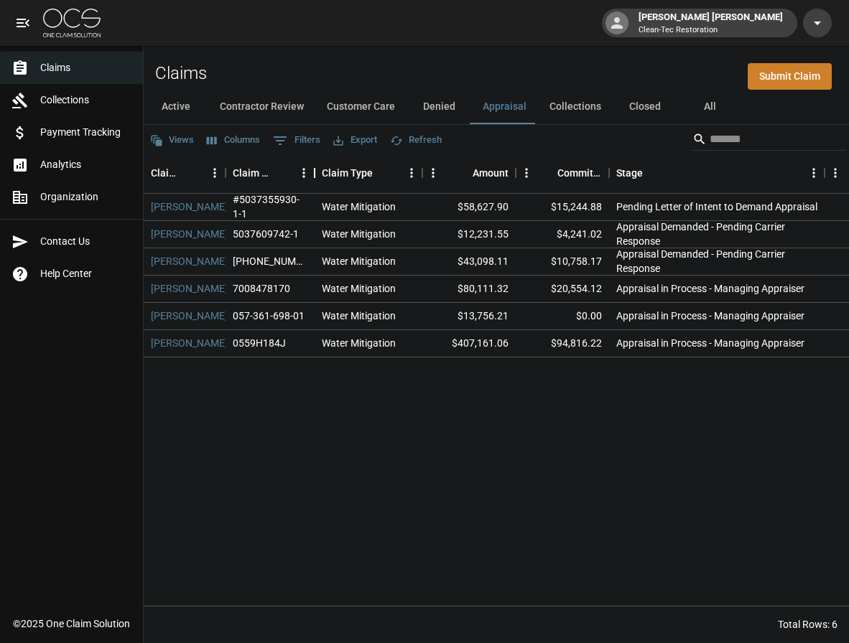
drag, startPoint x: 368, startPoint y: 172, endPoint x: 313, endPoint y: 175, distance: 54.6
click at [313, 175] on div "Claim Number" at bounding box center [314, 173] width 17 height 40
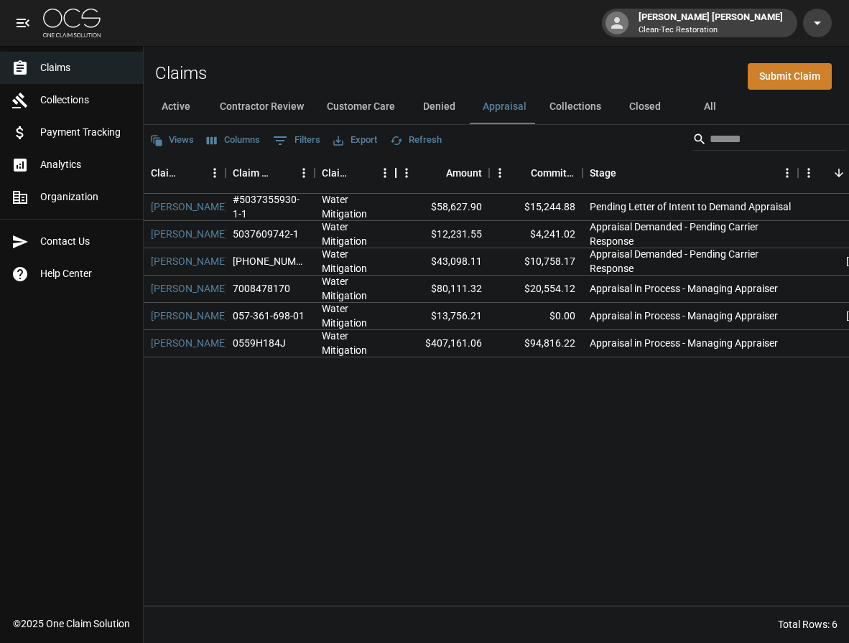
drag, startPoint x: 419, startPoint y: 174, endPoint x: 393, endPoint y: 174, distance: 26.6
click at [393, 174] on div "Claim Type" at bounding box center [395, 173] width 17 height 40
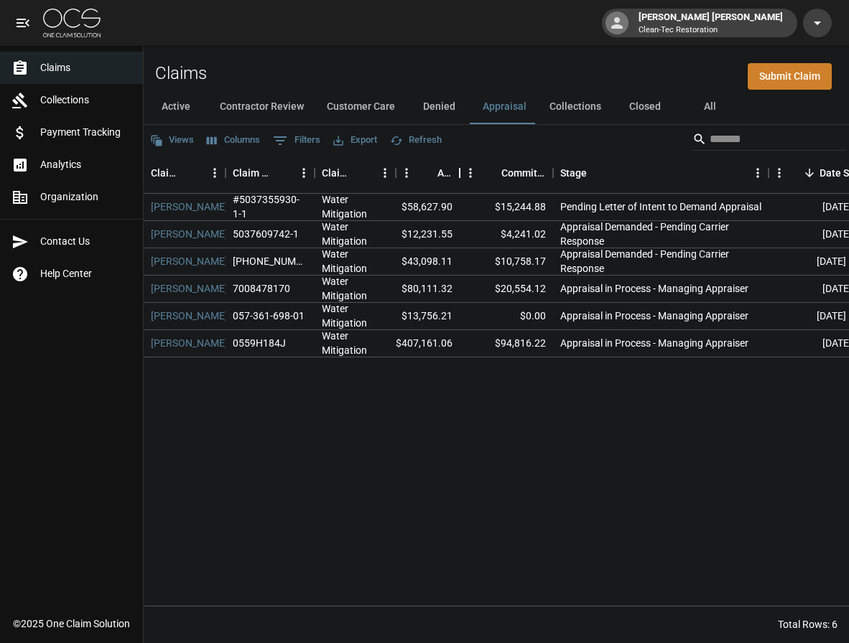
drag, startPoint x: 488, startPoint y: 174, endPoint x: 459, endPoint y: 173, distance: 29.4
click at [459, 173] on div "Amount" at bounding box center [459, 173] width 17 height 40
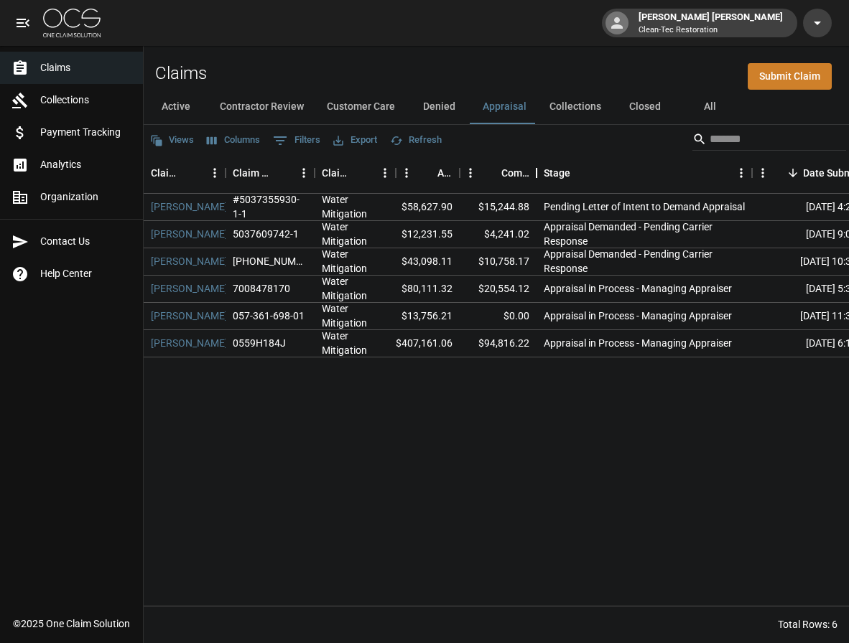
drag, startPoint x: 550, startPoint y: 169, endPoint x: 534, endPoint y: 170, distance: 16.6
click at [534, 170] on div "Committed Amount" at bounding box center [536, 173] width 17 height 40
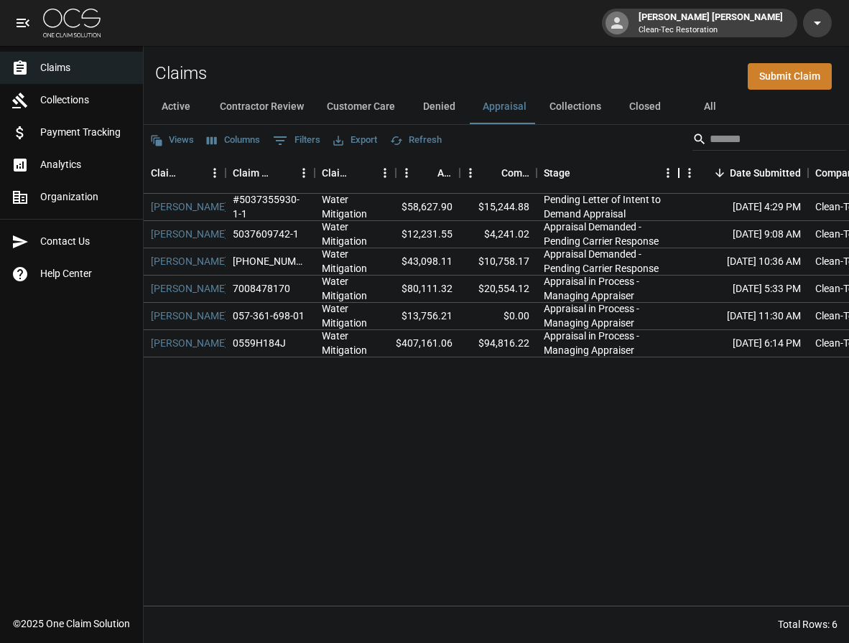
drag, startPoint x: 751, startPoint y: 172, endPoint x: 678, endPoint y: 174, distance: 73.3
click at [678, 174] on div "Stage" at bounding box center [678, 173] width 17 height 40
